Goal: Check status: Check status

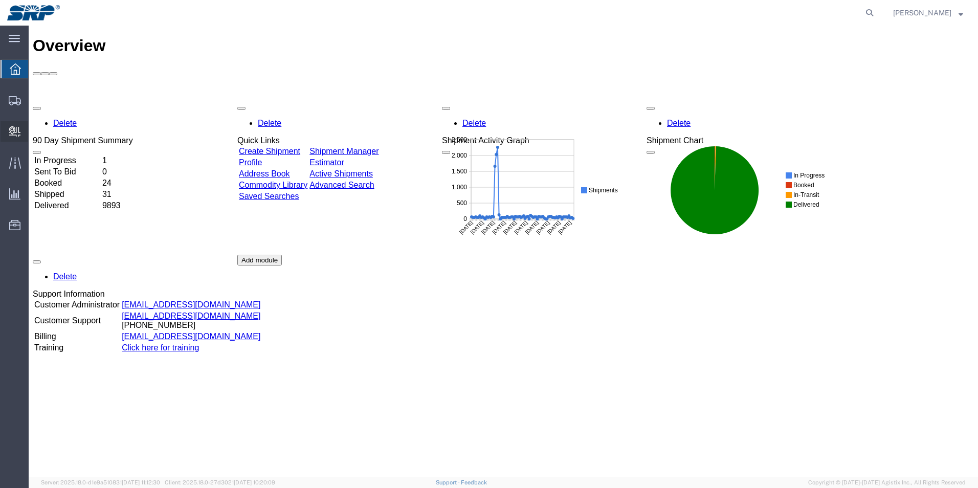
click at [35, 128] on span "Internal Delivery" at bounding box center [31, 131] width 7 height 20
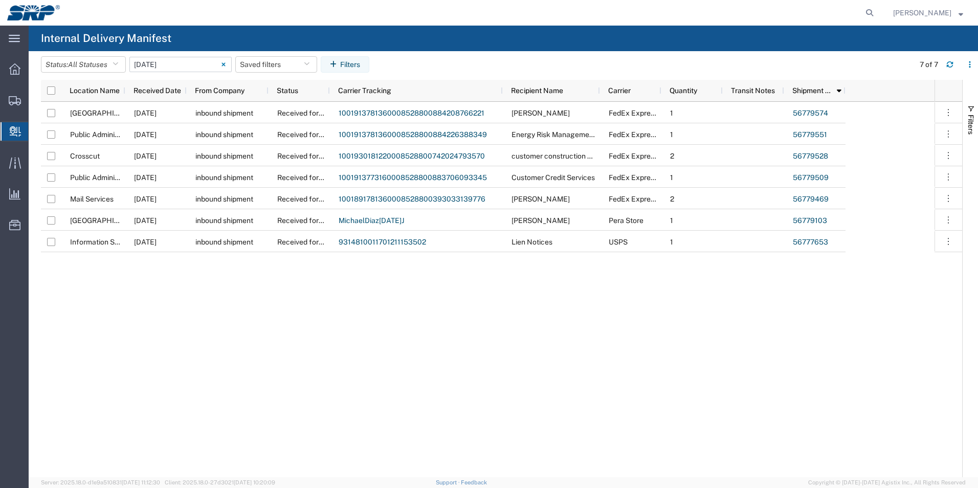
click at [164, 66] on input "09/10/2025 - 09/10/2025" at bounding box center [180, 64] width 102 height 15
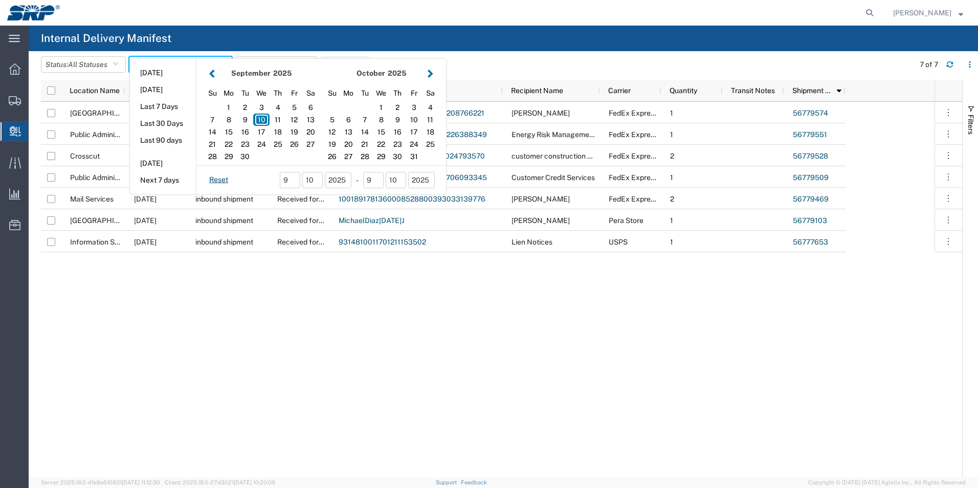
click at [217, 76] on button "button" at bounding box center [212, 74] width 11 height 14
click at [416, 144] on div "22" at bounding box center [414, 144] width 16 height 12
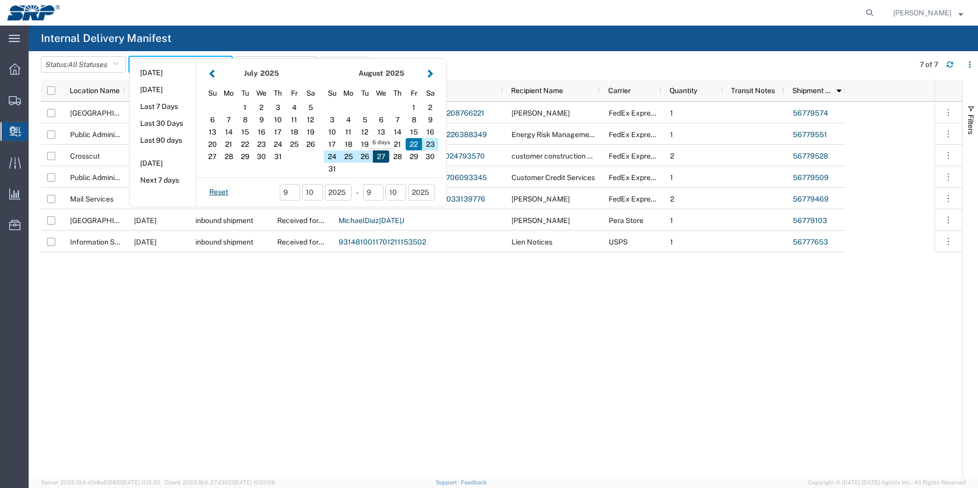
click at [387, 155] on div "27" at bounding box center [381, 156] width 16 height 12
type input "08 22 - 27, 2025"
type input "08/22/2025 - 08/27/2025"
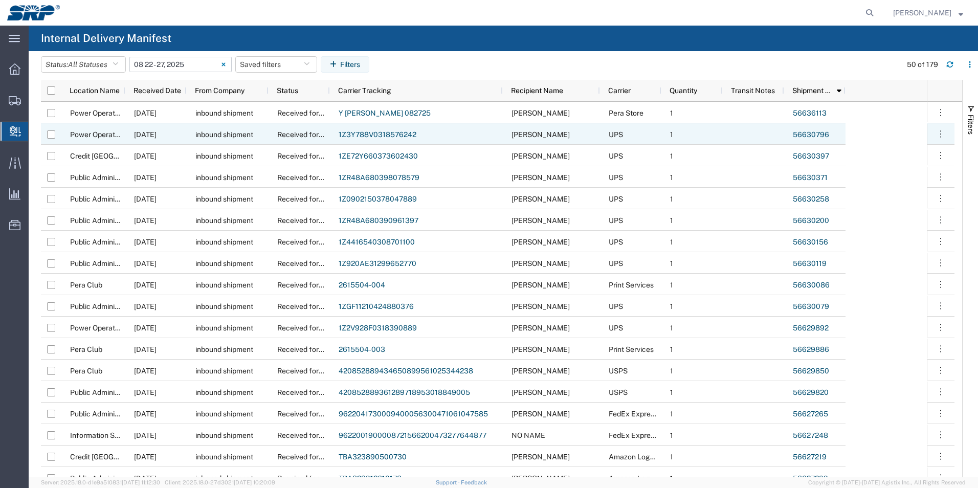
click at [810, 135] on link "56630796" at bounding box center [811, 134] width 36 height 8
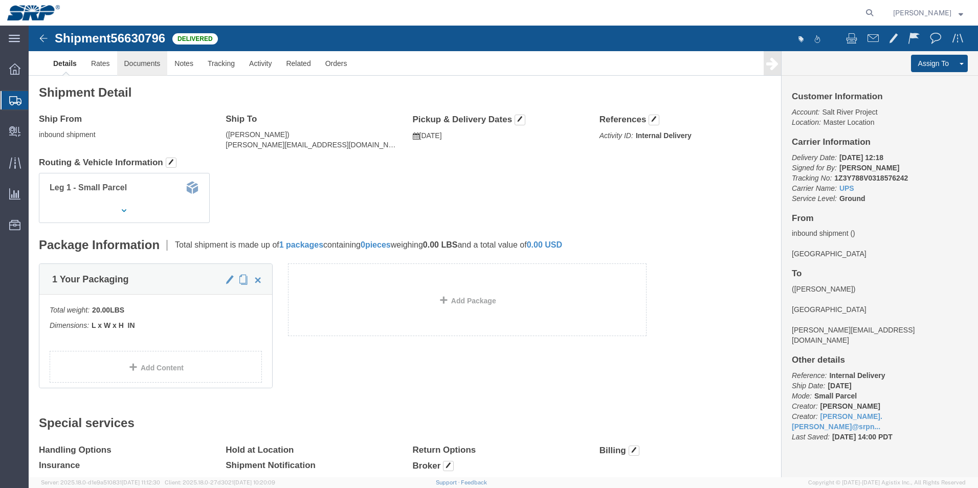
click link "Documents"
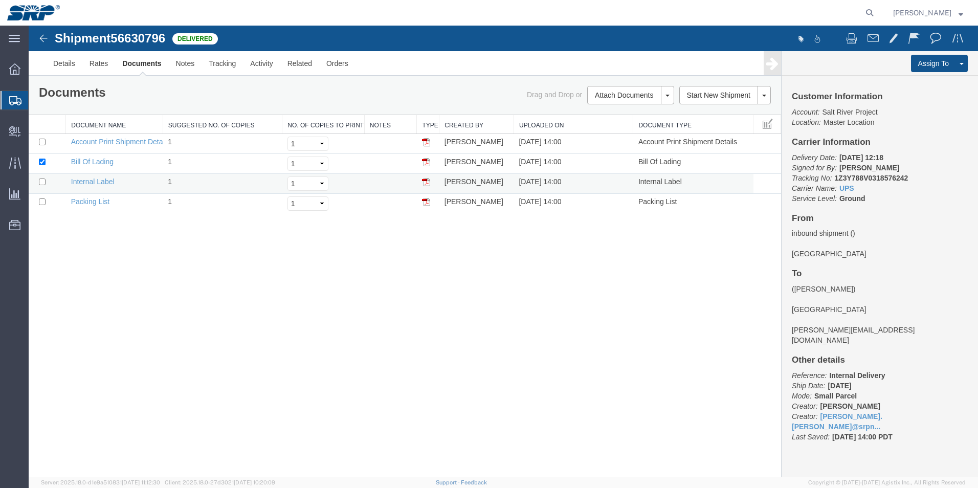
click at [428, 180] on img at bounding box center [426, 182] width 8 height 8
